Goal: Information Seeking & Learning: Learn about a topic

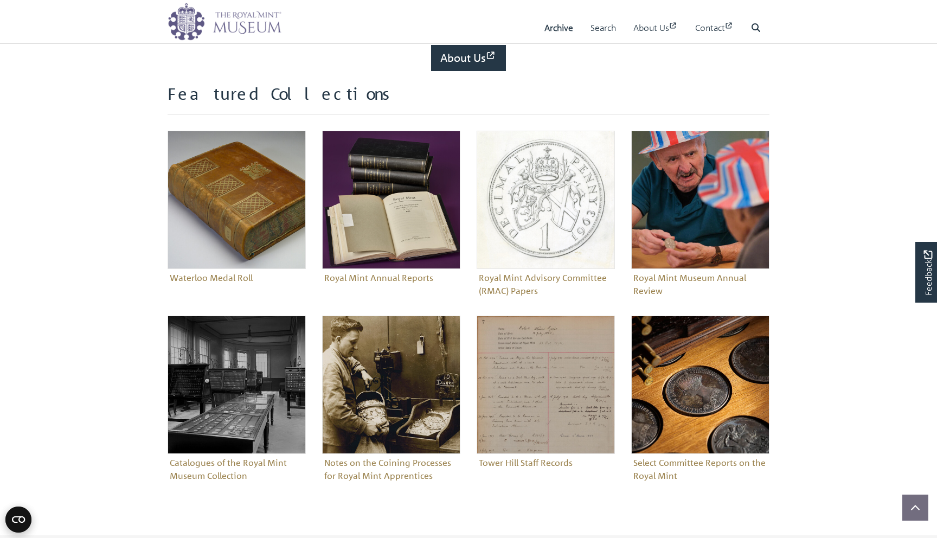
scroll to position [334, 0]
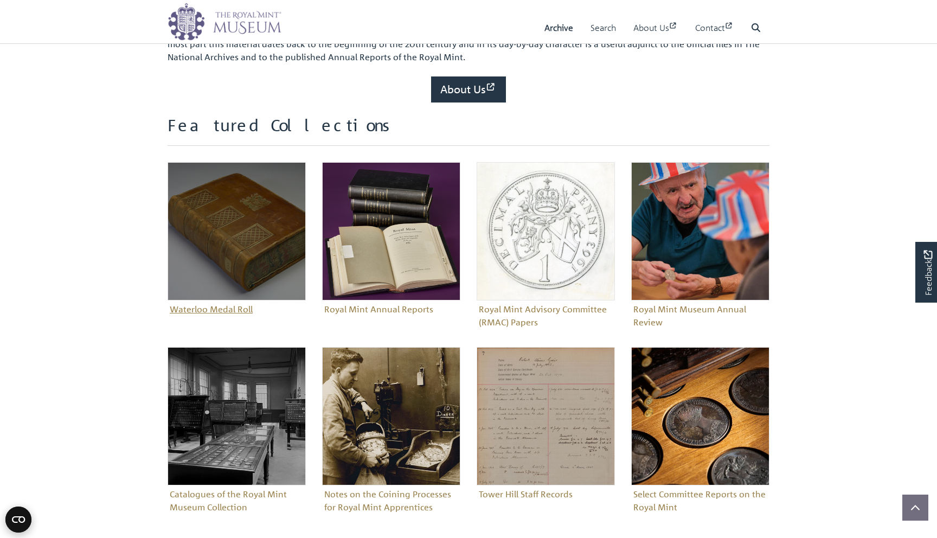
click at [253, 278] on img "Sub-collection" at bounding box center [236, 231] width 138 height 138
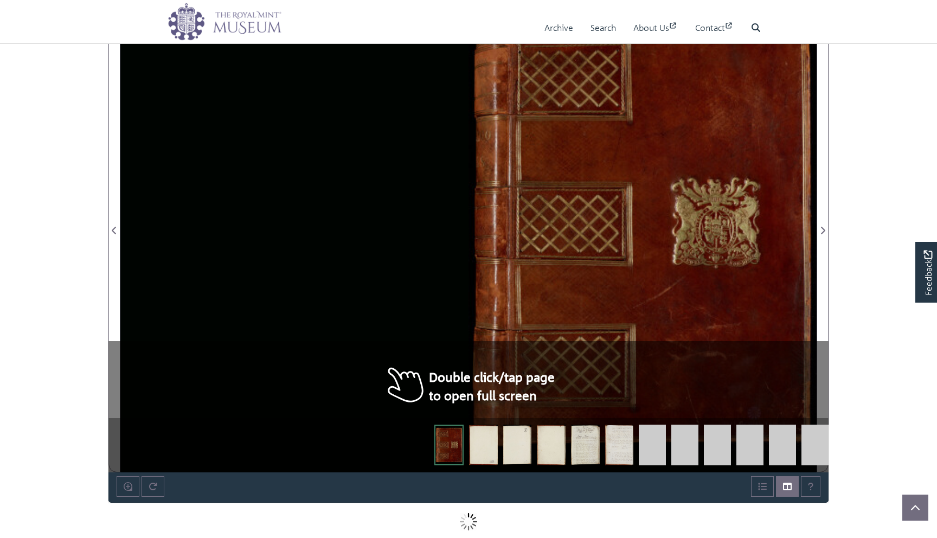
scroll to position [699, 0]
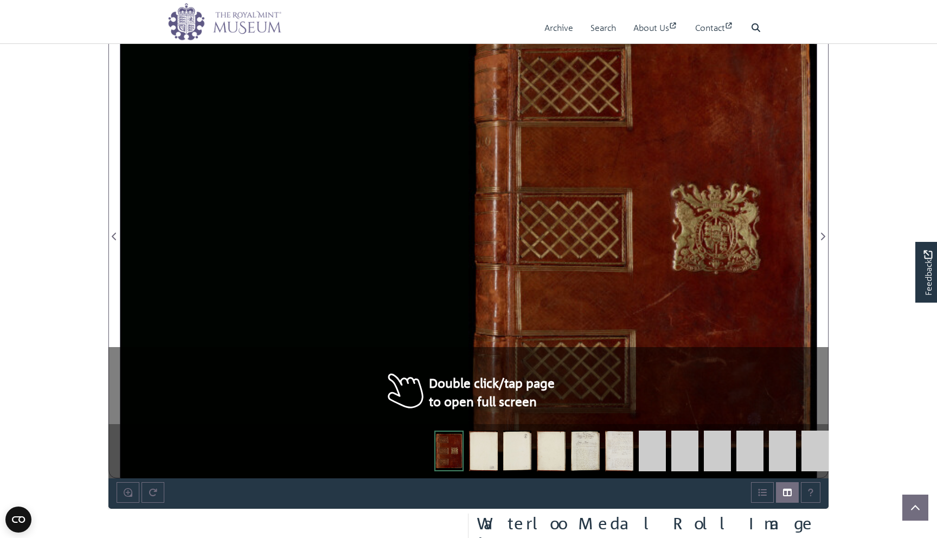
click at [382, 283] on div at bounding box center [468, 230] width 696 height 496
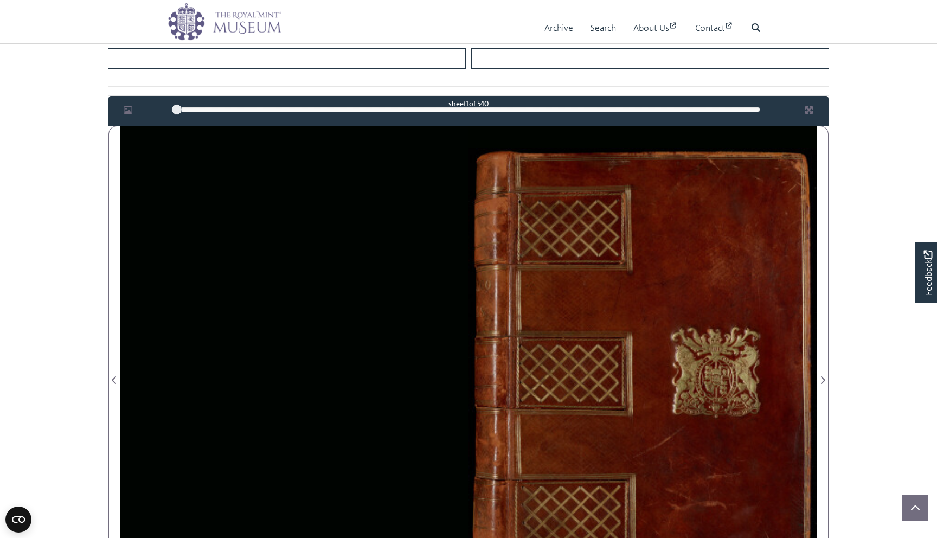
scroll to position [549, 0]
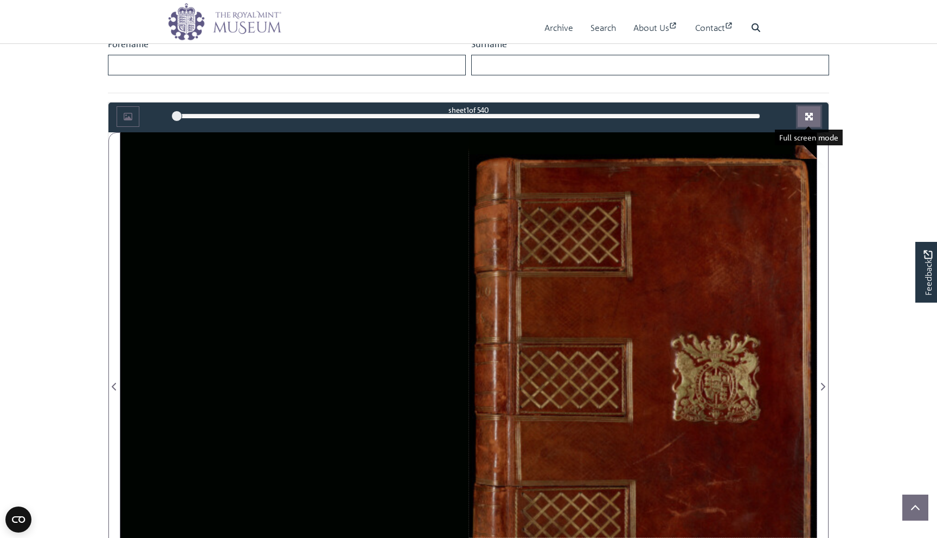
click at [810, 117] on icon "Full screen mode" at bounding box center [809, 117] width 8 height 8
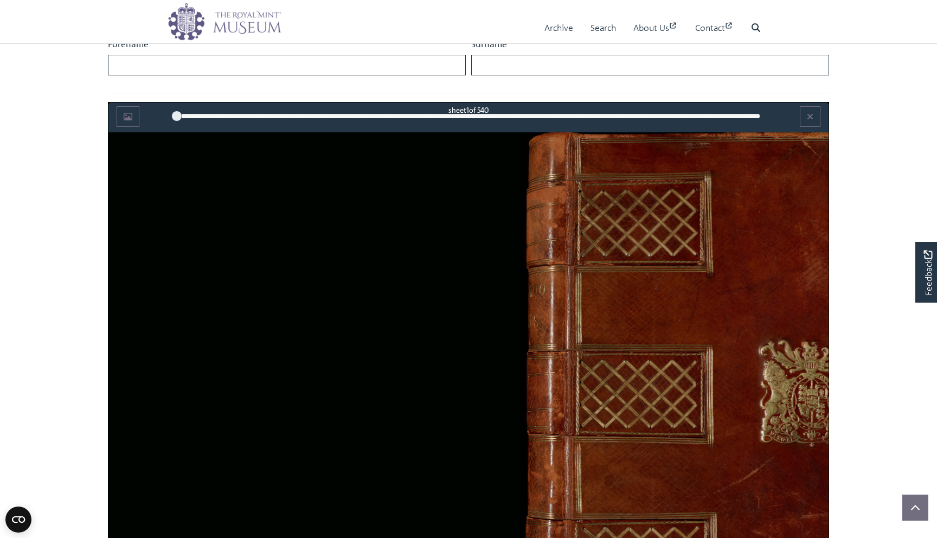
scroll to position [442, 0]
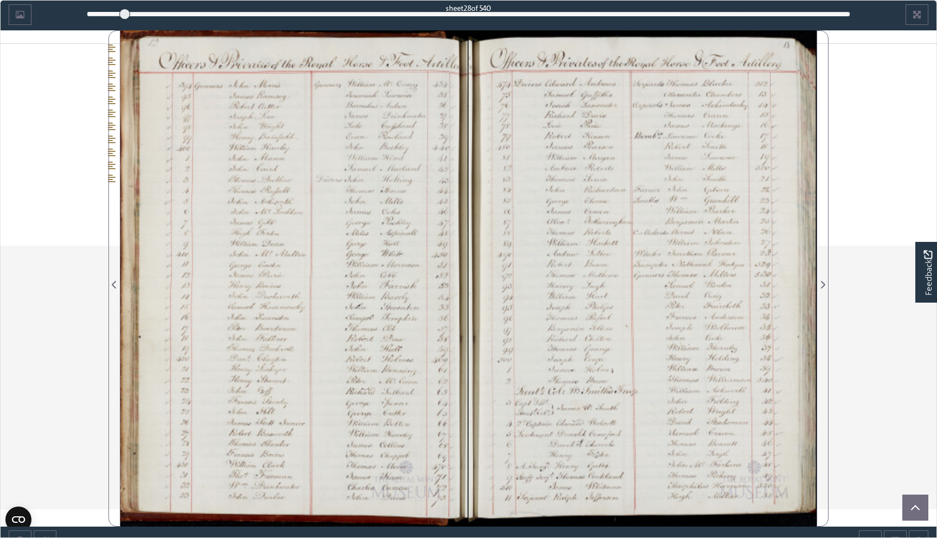
scroll to position [2112, 0]
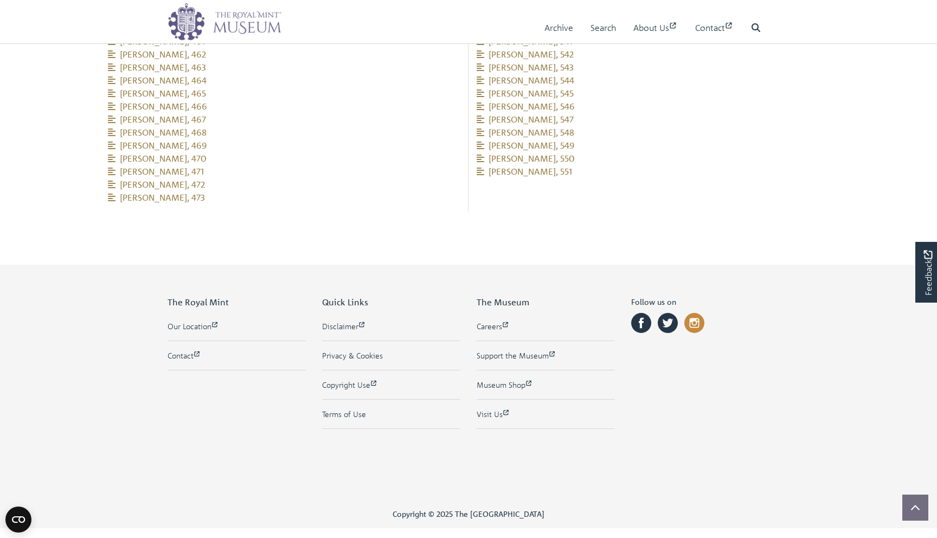
click at [690, 313] on circle at bounding box center [694, 323] width 20 height 20
